Goal: Information Seeking & Learning: Find specific fact

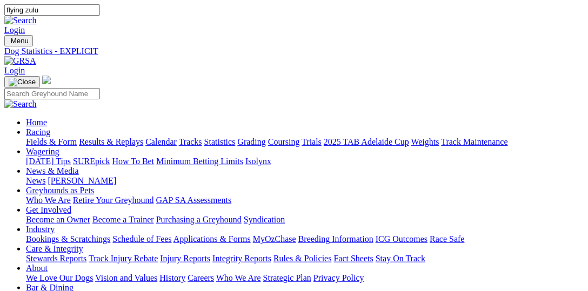
type input "flying zulu"
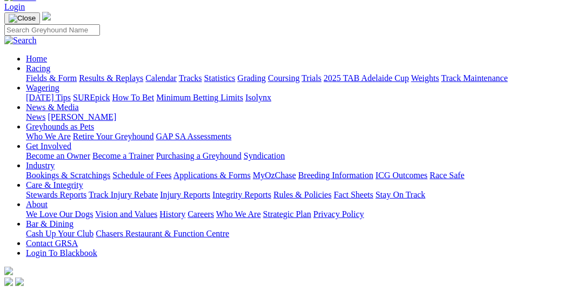
scroll to position [111, 0]
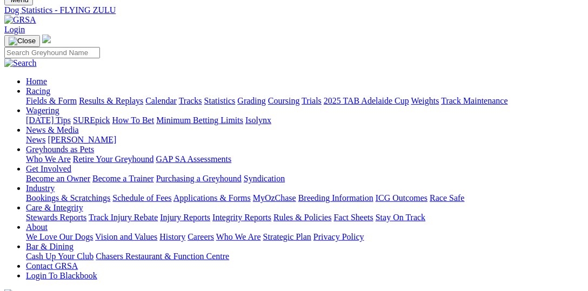
scroll to position [55, 0]
